Goal: Task Accomplishment & Management: Use online tool/utility

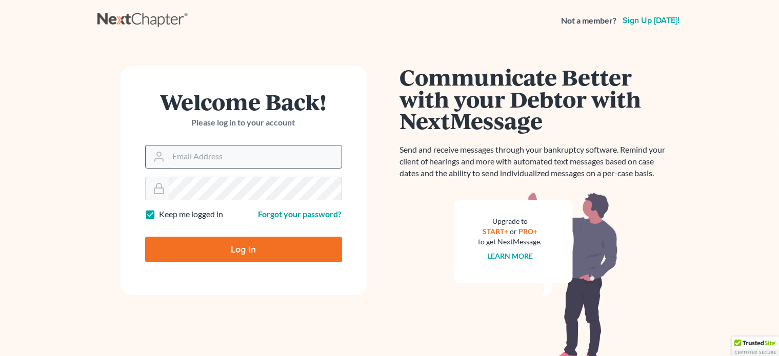
drag, startPoint x: 0, startPoint y: 0, endPoint x: 205, endPoint y: 151, distance: 254.8
click at [205, 151] on input "Email Address" at bounding box center [255, 157] width 173 height 23
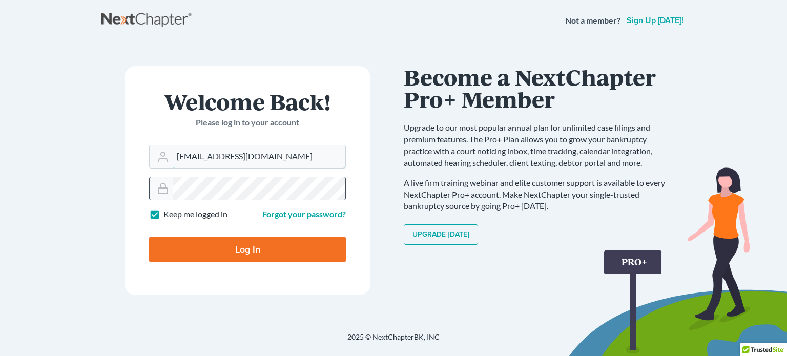
type input "[EMAIL_ADDRESS][DOMAIN_NAME]"
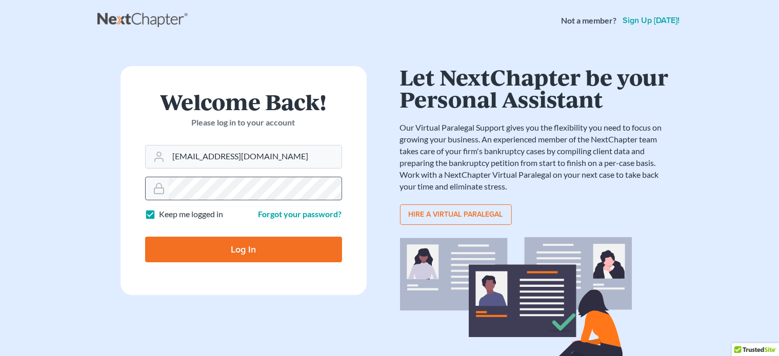
click at [145, 237] on input "Log In" at bounding box center [243, 250] width 197 height 26
type input "Thinking..."
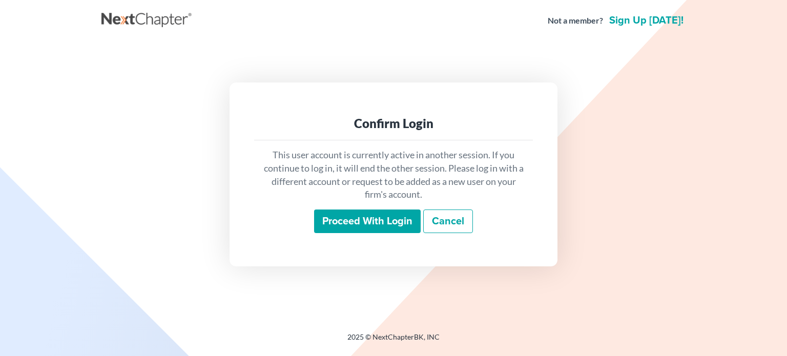
click at [410, 227] on input "Proceed with login" at bounding box center [367, 222] width 107 height 24
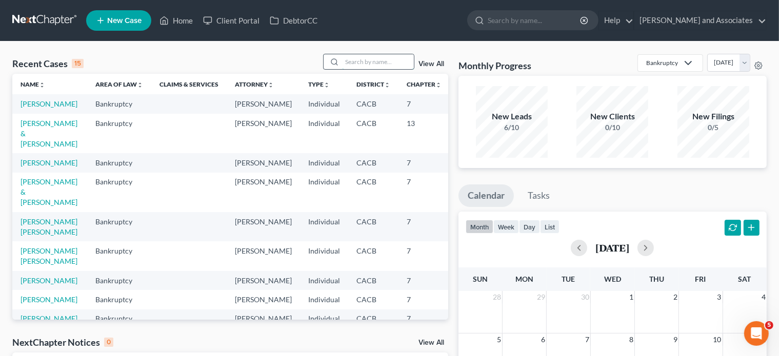
click at [350, 55] on input "search" at bounding box center [378, 61] width 72 height 15
click at [38, 167] on link "[PERSON_NAME]" at bounding box center [49, 162] width 57 height 9
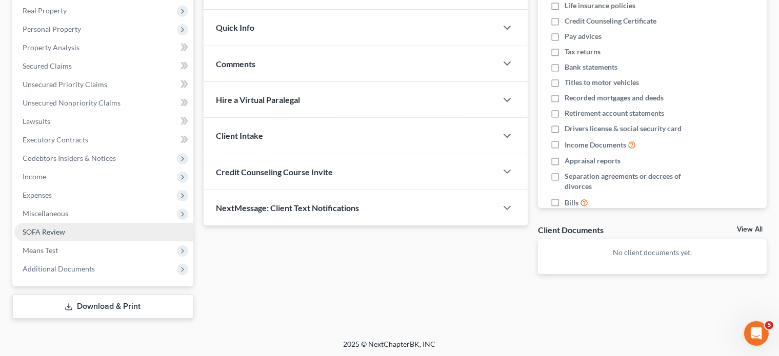
scroll to position [161, 0]
click at [106, 310] on link "Download & Print" at bounding box center [102, 306] width 181 height 24
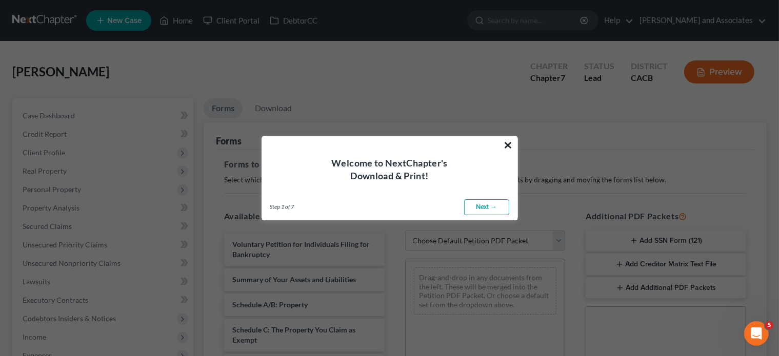
click at [511, 147] on button "×" at bounding box center [508, 145] width 10 height 16
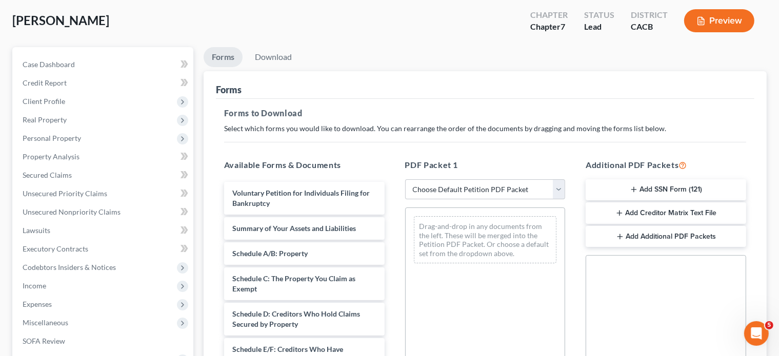
scroll to position [103, 0]
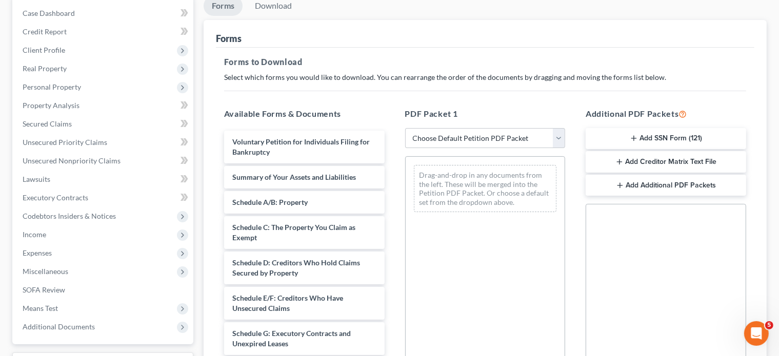
click at [651, 160] on button "Add Creditor Matrix Text File" at bounding box center [665, 162] width 160 height 22
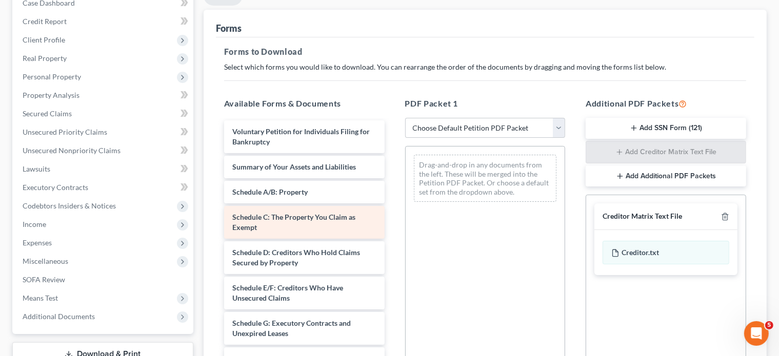
scroll to position [0, 0]
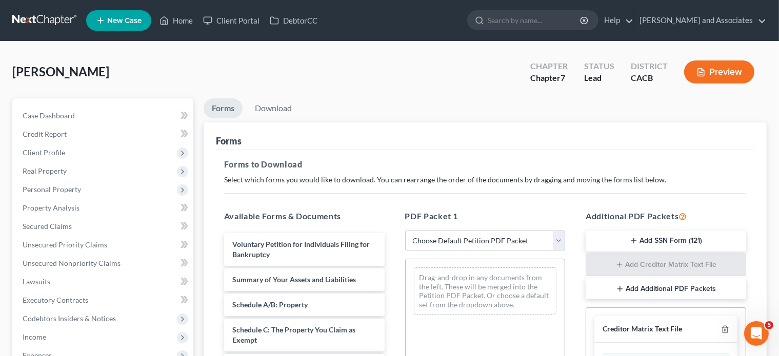
click at [292, 123] on div "Forms" at bounding box center [485, 137] width 538 height 28
click at [276, 100] on link "Download" at bounding box center [273, 108] width 53 height 20
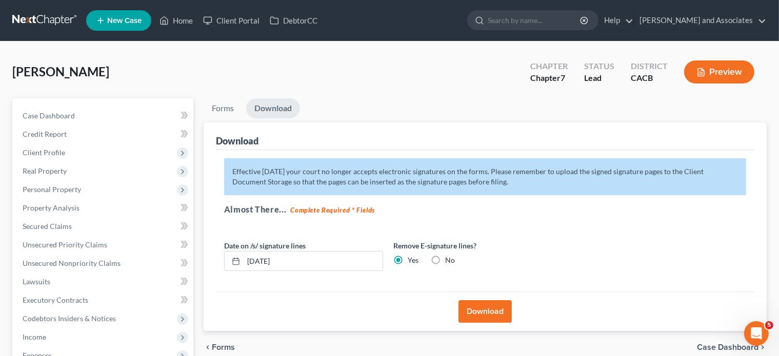
click at [480, 319] on button "Download" at bounding box center [484, 311] width 53 height 23
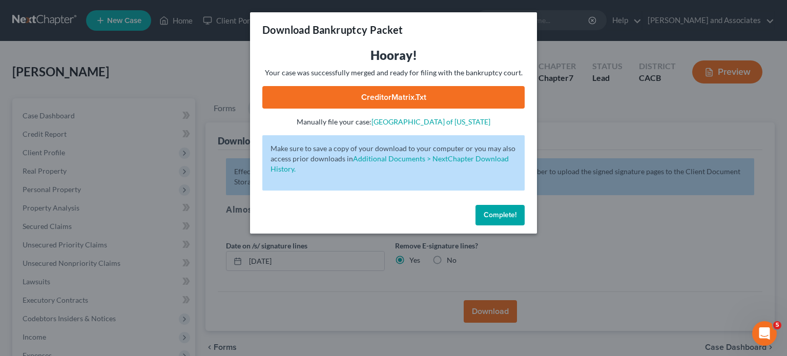
click at [490, 97] on link "CreditorMatrix.txt" at bounding box center [393, 97] width 262 height 23
click at [515, 215] on span "Complete!" at bounding box center [500, 215] width 33 height 9
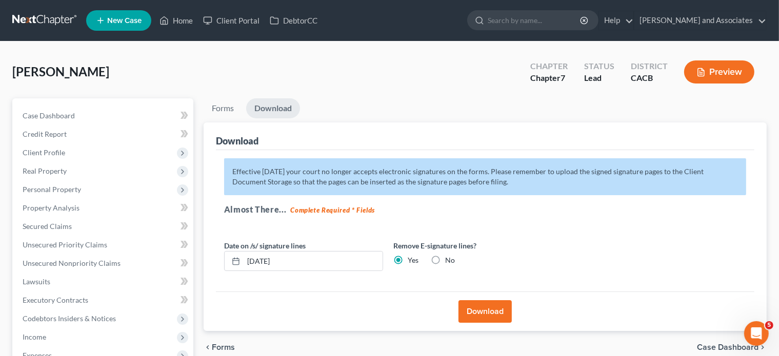
click at [65, 19] on link at bounding box center [45, 20] width 66 height 18
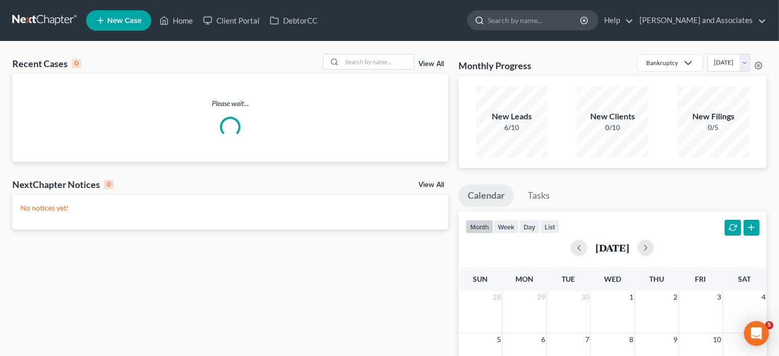
click at [522, 22] on input "search" at bounding box center [535, 20] width 94 height 19
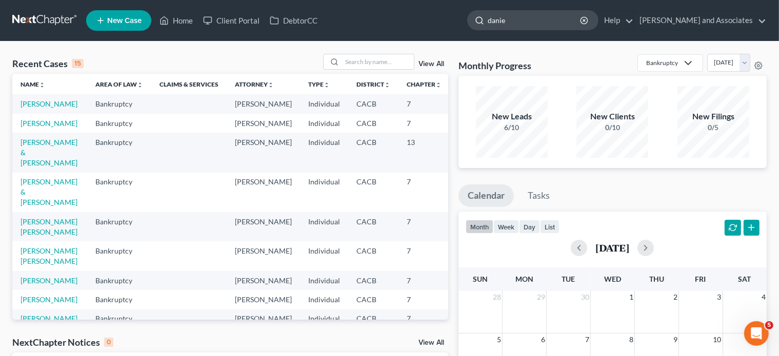
type input "[PERSON_NAME]"
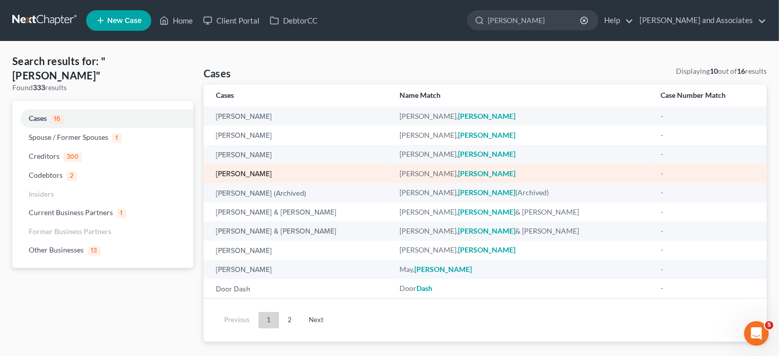
click at [256, 173] on link "[PERSON_NAME]" at bounding box center [244, 174] width 56 height 7
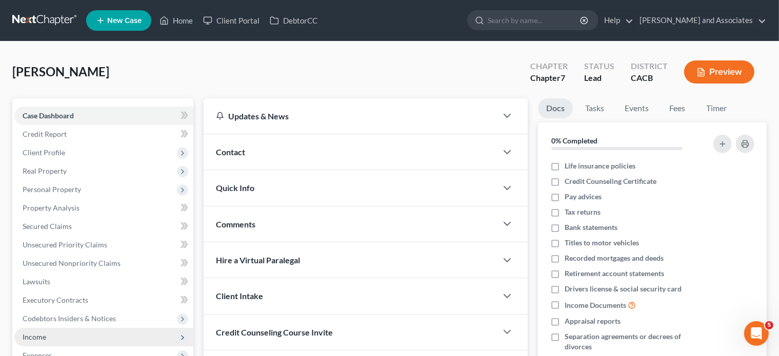
click at [48, 338] on span "Income" at bounding box center [103, 337] width 179 height 18
click at [67, 355] on span "Employment Income" at bounding box center [76, 355] width 66 height 9
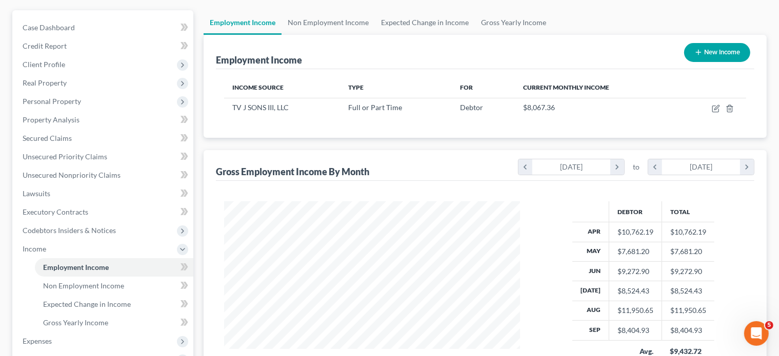
scroll to position [51, 0]
